Goal: Find specific page/section: Find specific page/section

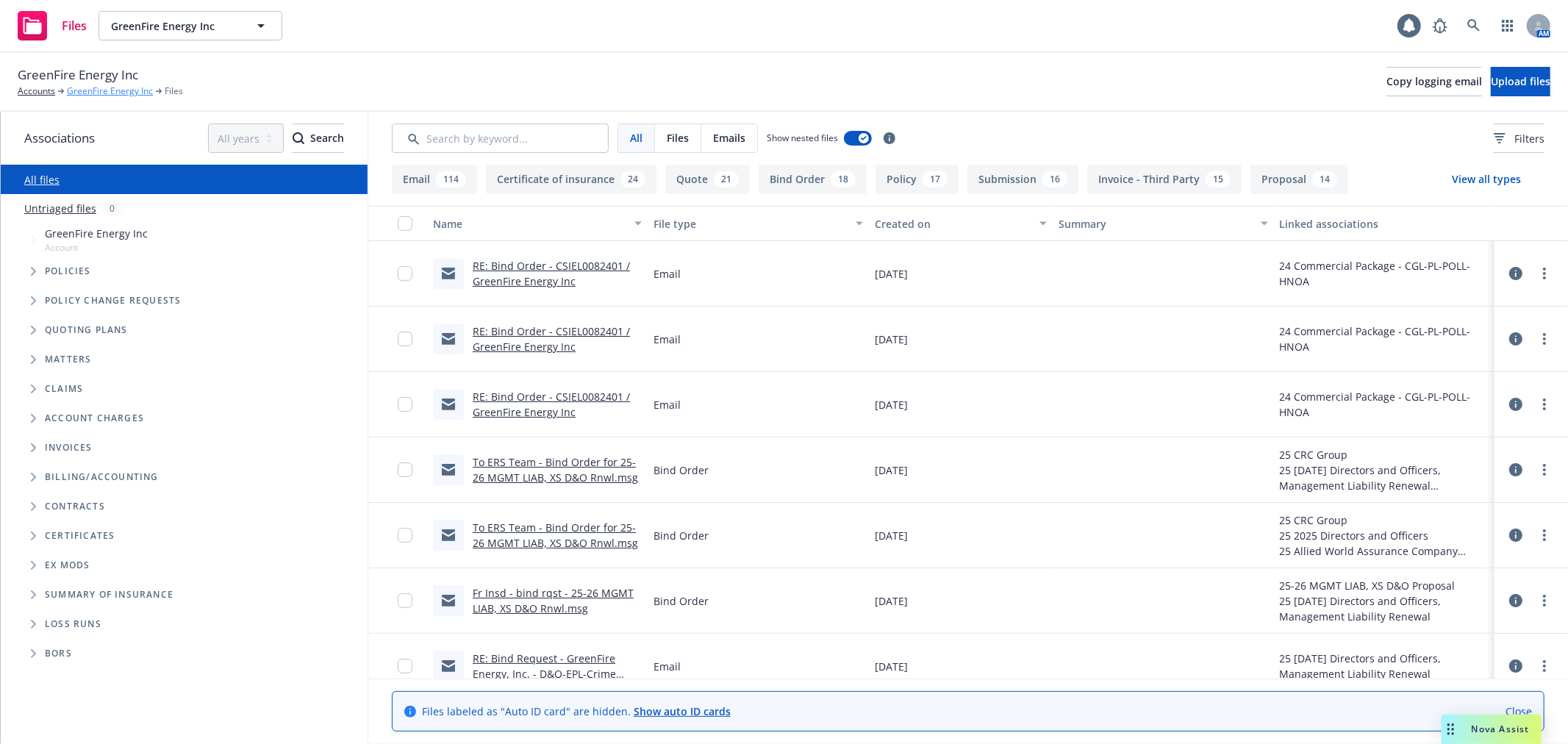
click at [92, 90] on link "GreenFire Energy Inc" at bounding box center [110, 91] width 86 height 13
